Goal: Navigation & Orientation: Find specific page/section

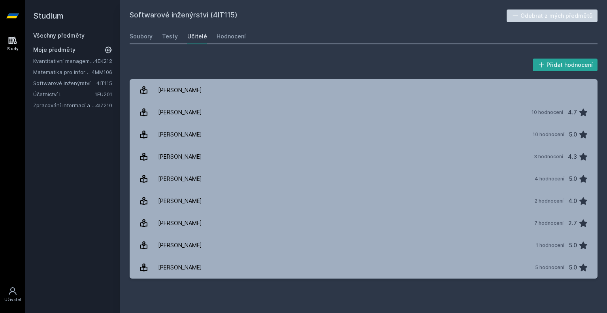
click at [56, 72] on link "Matematika pro informatiky" at bounding box center [62, 72] width 58 height 8
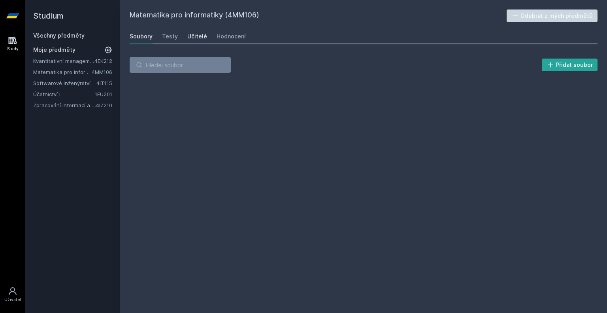
click at [198, 37] on div "Učitelé" at bounding box center [197, 36] width 20 height 8
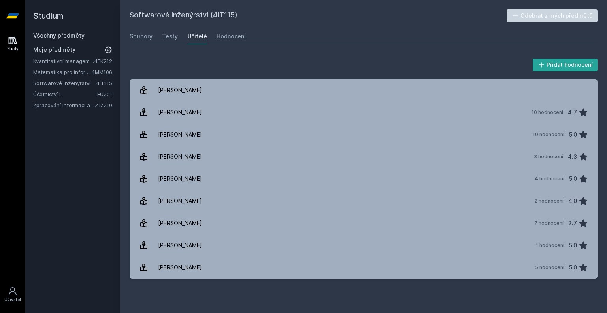
click at [53, 73] on link "Matematika pro informatiky" at bounding box center [62, 72] width 58 height 8
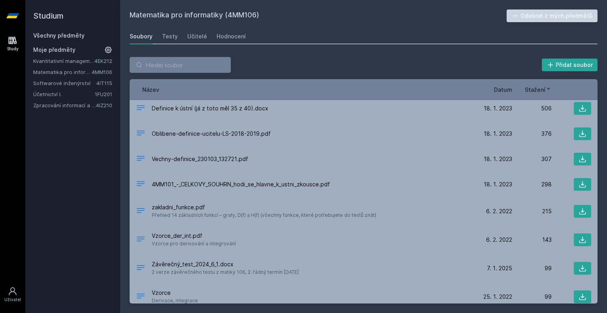
scroll to position [62, 0]
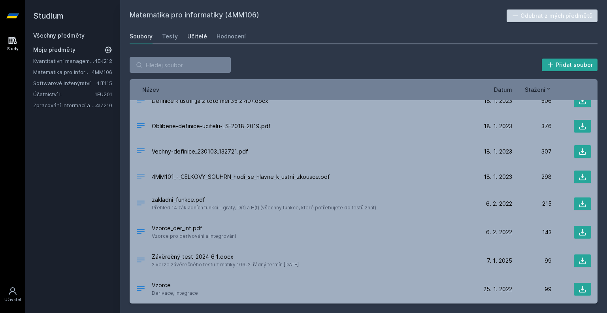
click at [195, 38] on div "Učitelé" at bounding box center [197, 36] width 20 height 8
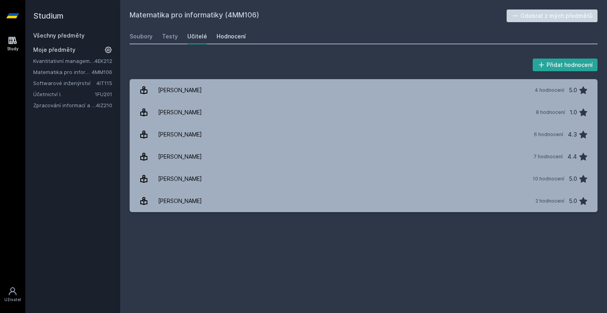
click at [224, 38] on div "Hodnocení" at bounding box center [231, 36] width 29 height 8
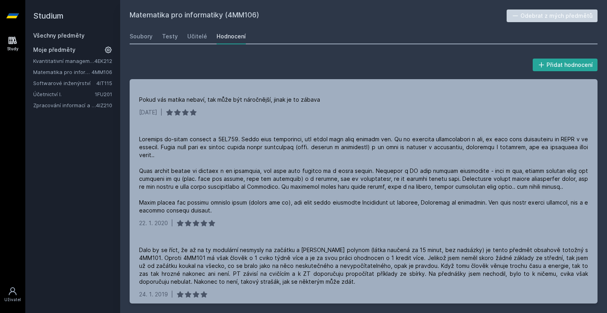
scroll to position [139, 0]
